Goal: Task Accomplishment & Management: Complete application form

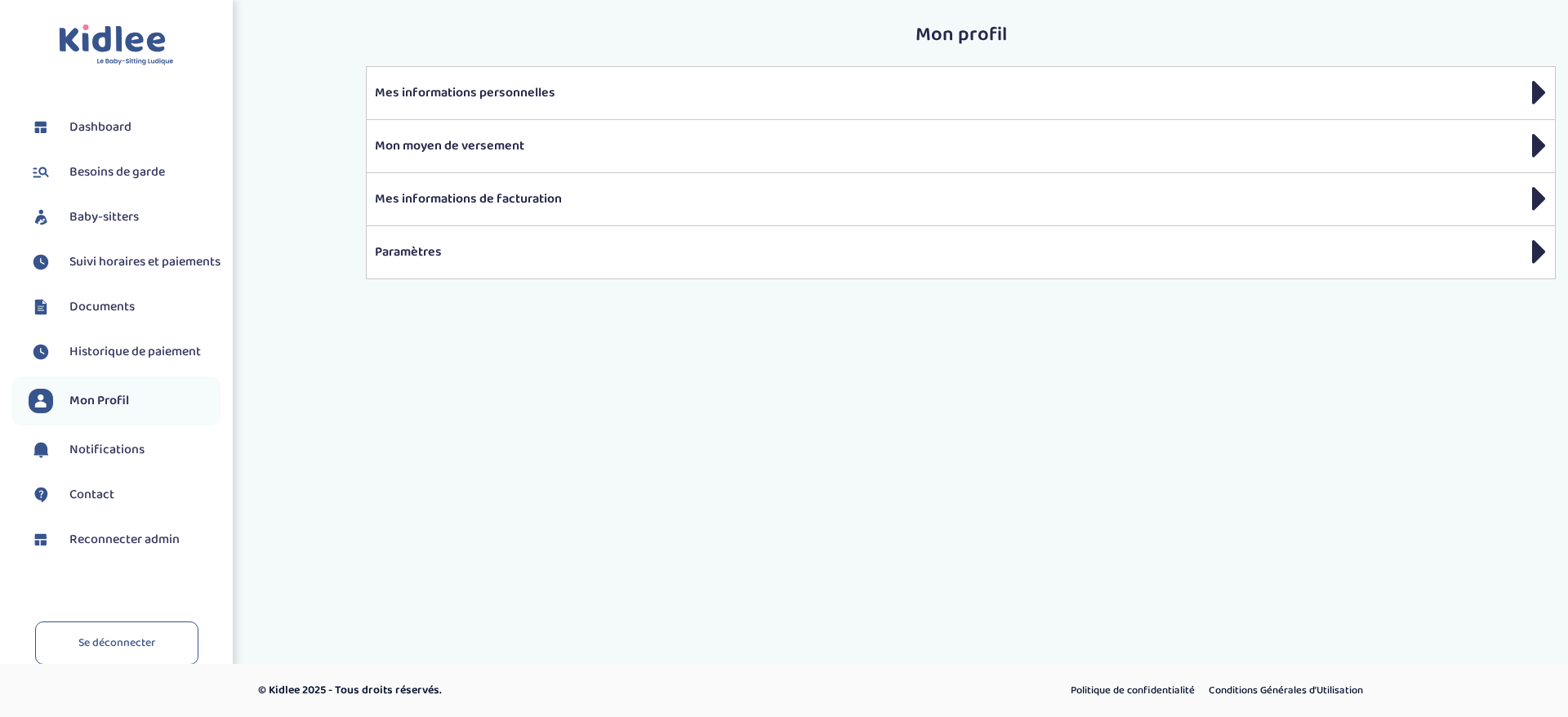
click at [94, 549] on span "Reconnecter admin" at bounding box center [125, 540] width 110 height 20
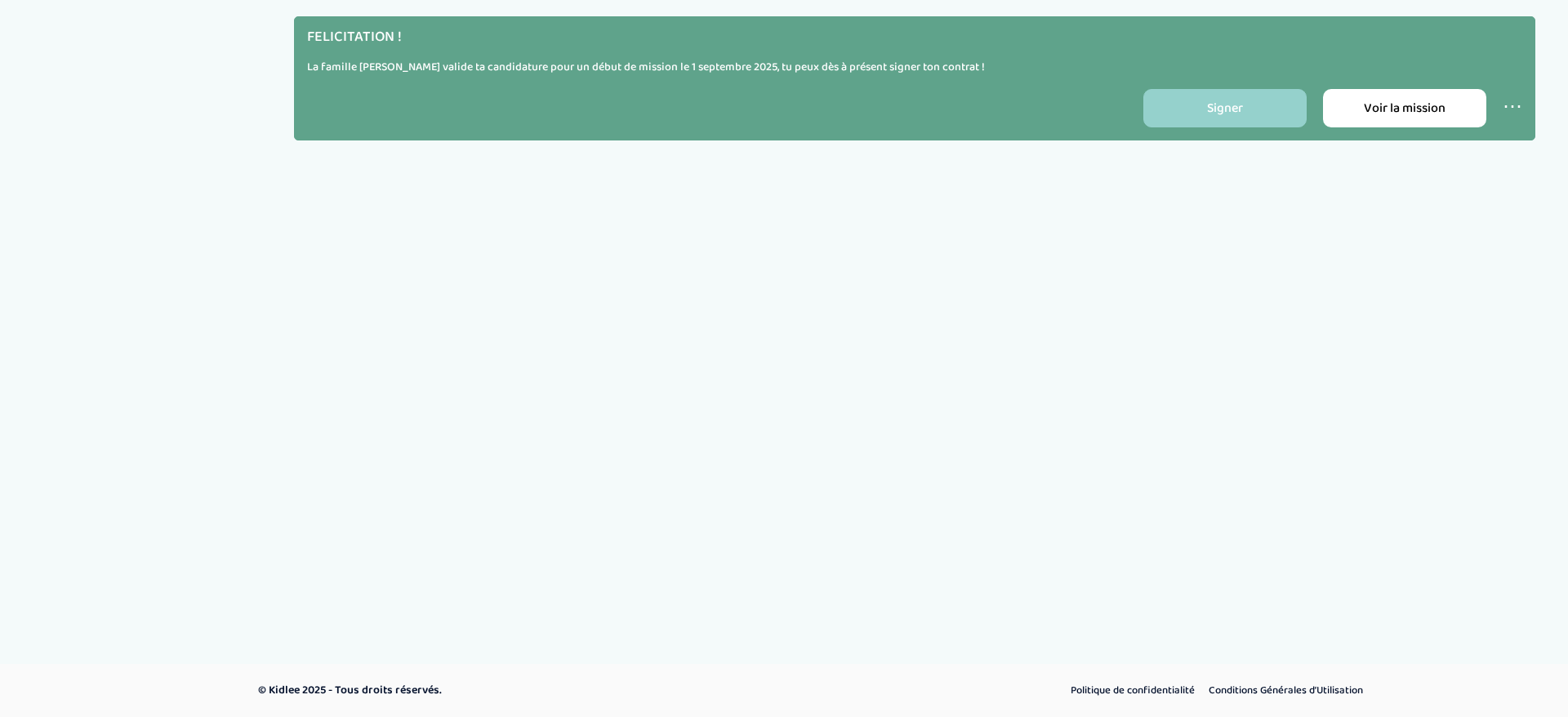
select select "1"
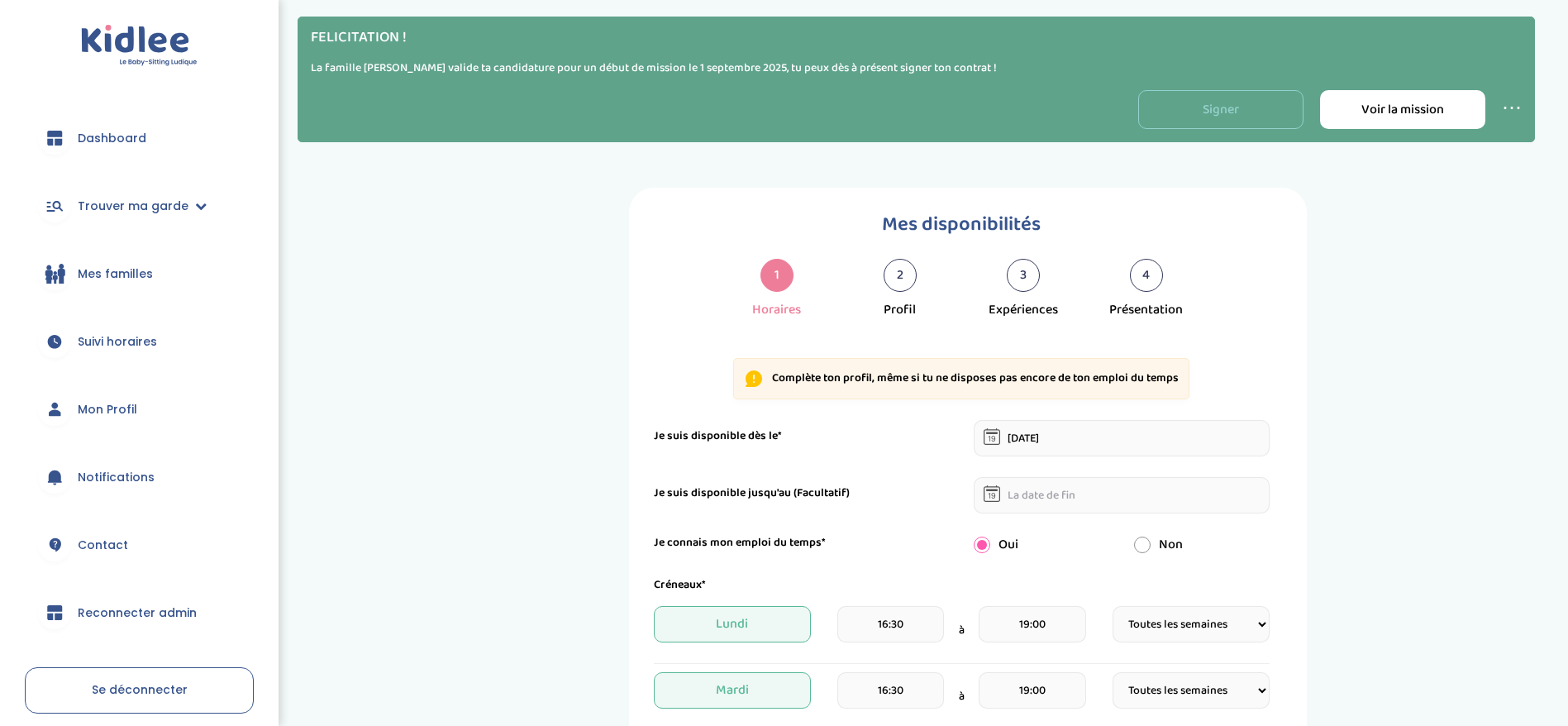
click at [1216, 118] on link "Signer" at bounding box center [1221, 110] width 165 height 38
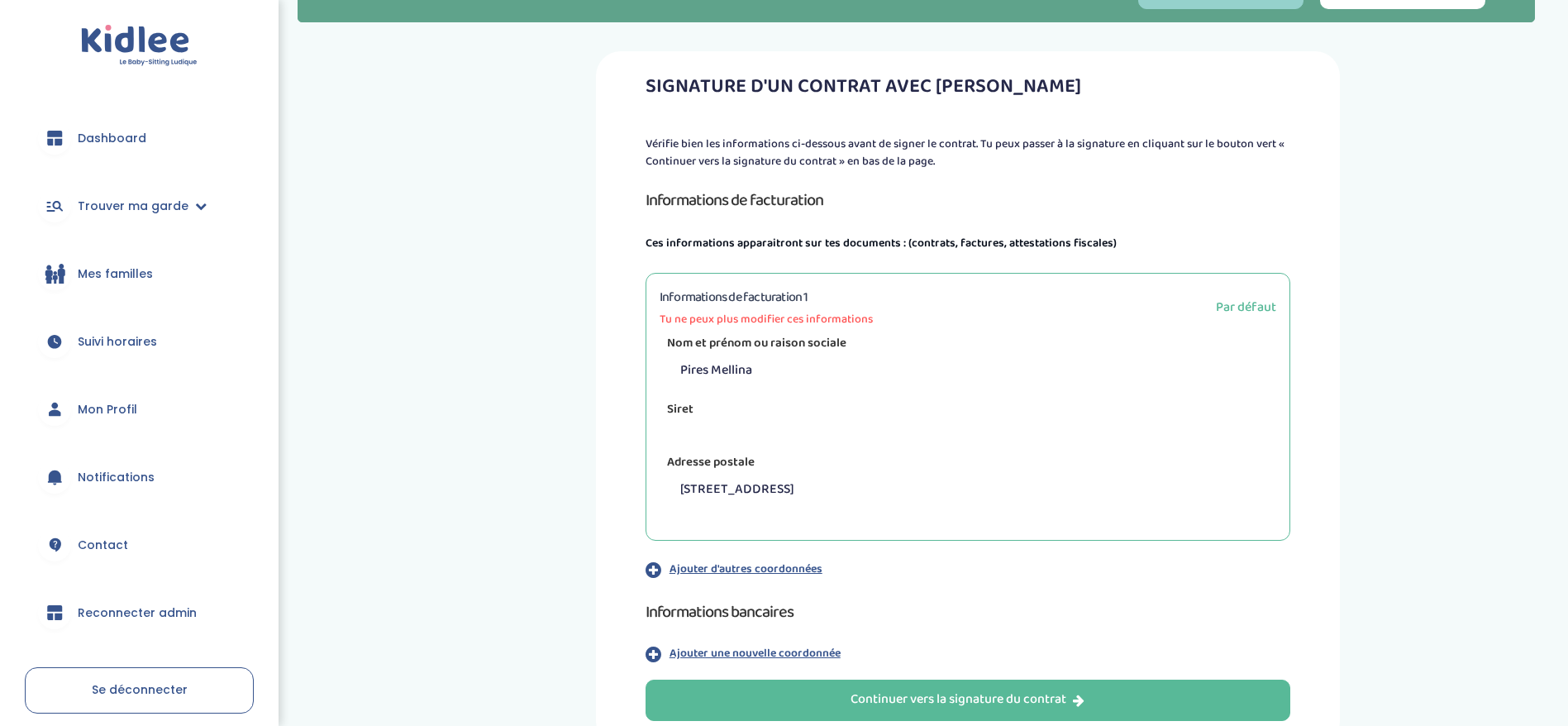
scroll to position [235, 0]
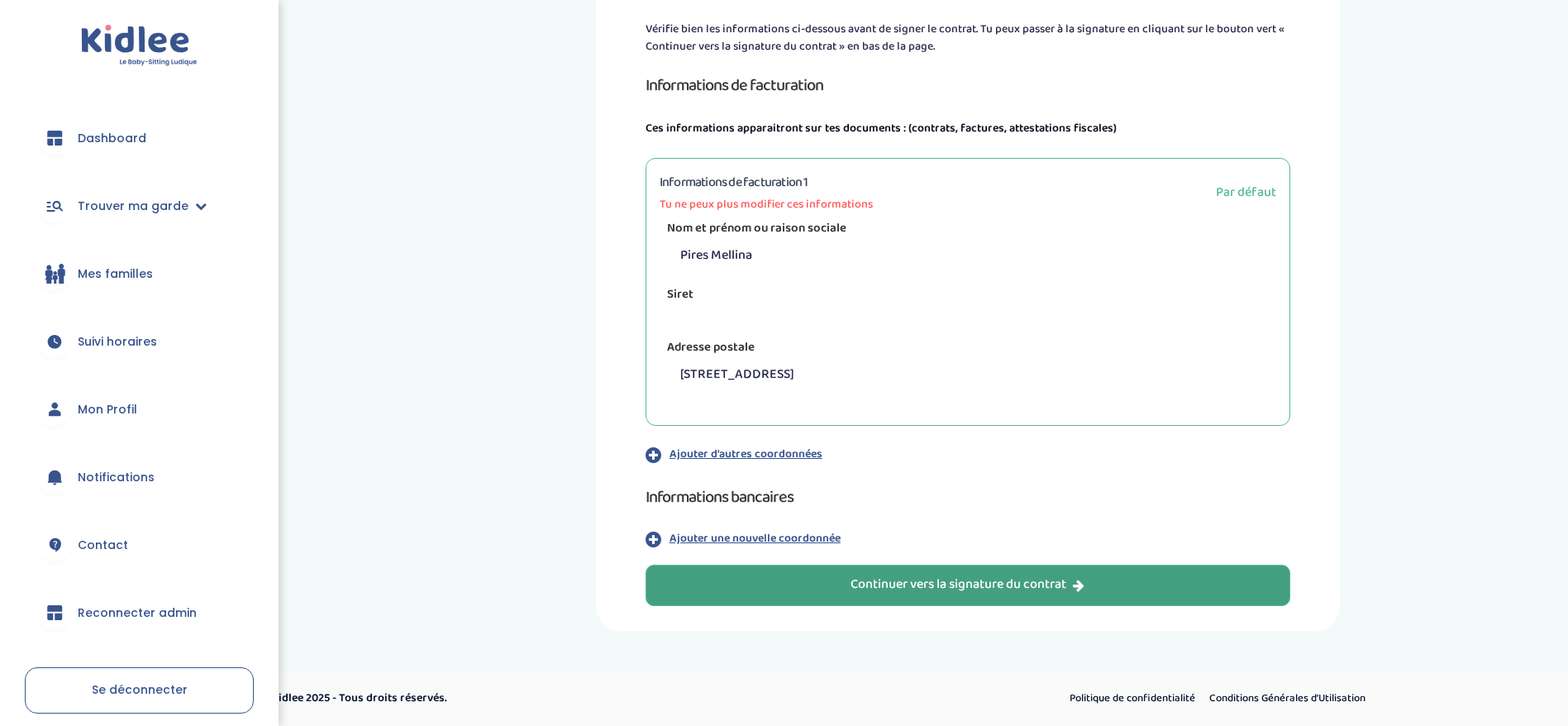
click at [922, 583] on div "Continuer vers la signature du contrat" at bounding box center [967, 584] width 234 height 19
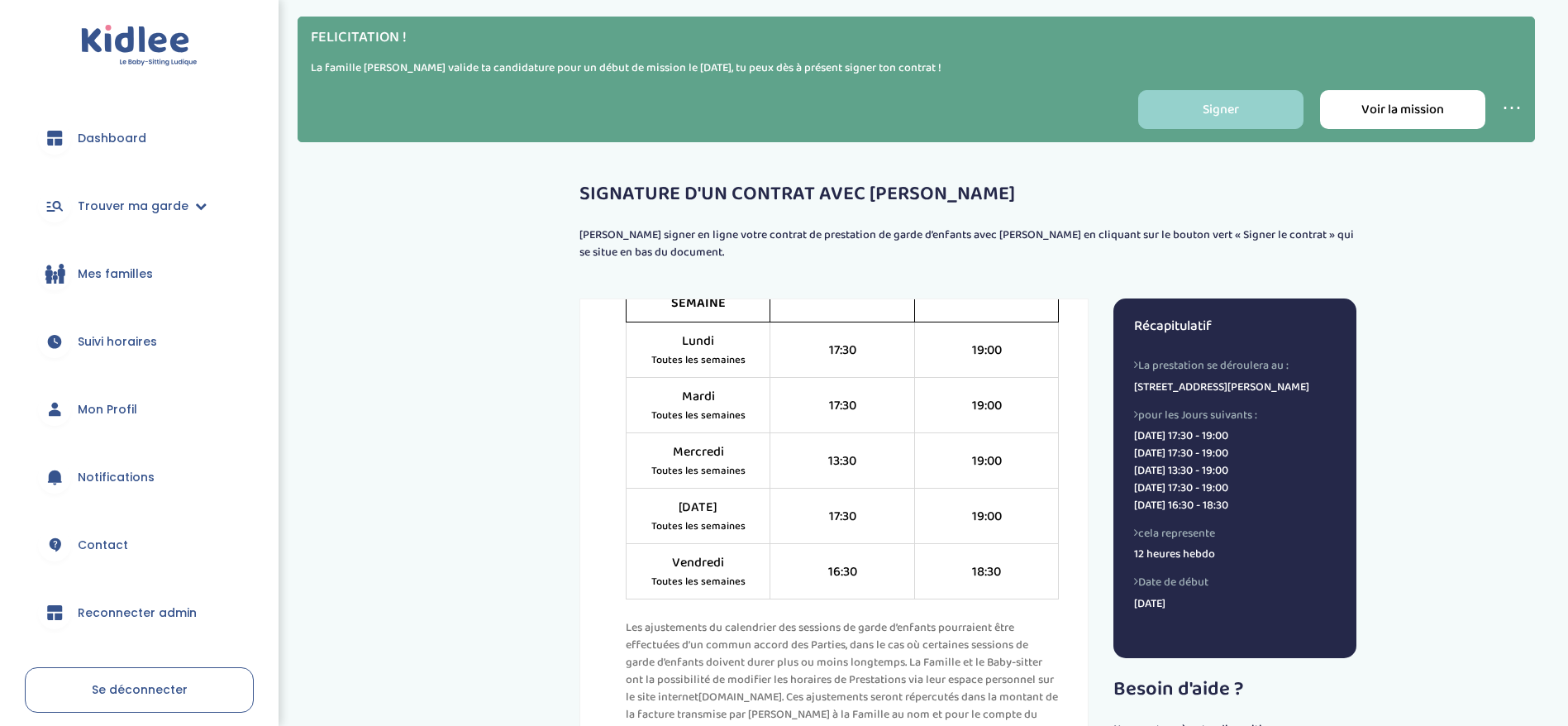
scroll to position [1488, 0]
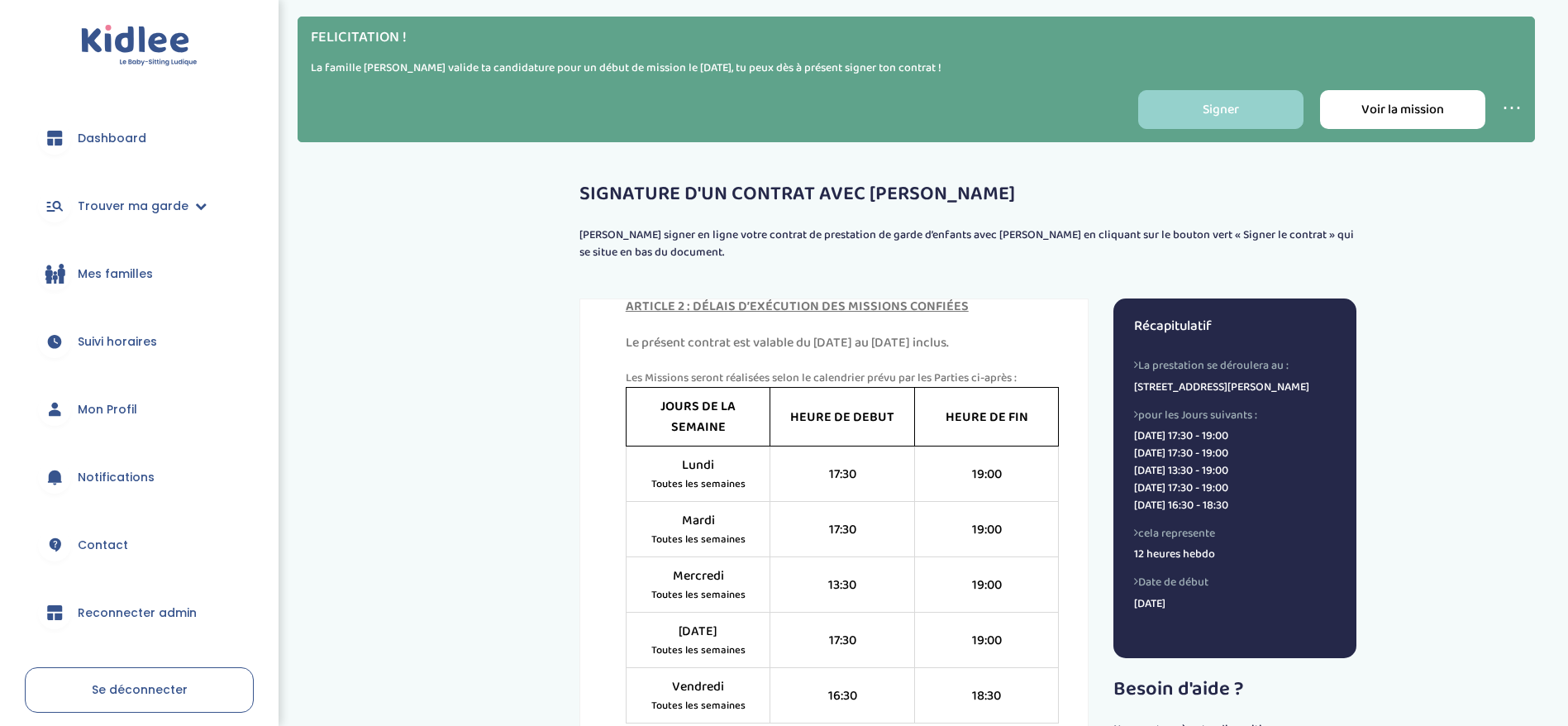
click at [172, 613] on span "Reconnecter admin" at bounding box center [137, 613] width 119 height 17
